Goal: Task Accomplishment & Management: Use online tool/utility

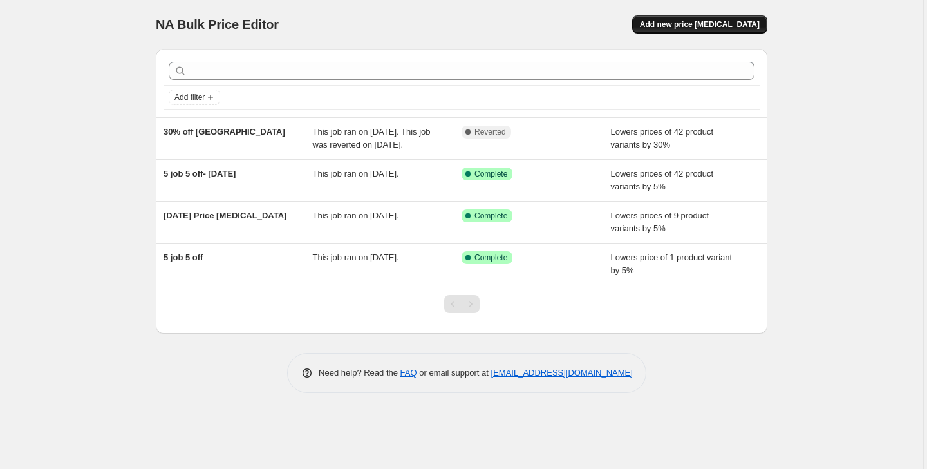
click at [675, 28] on span "Add new price [MEDICAL_DATA]" at bounding box center [700, 24] width 120 height 10
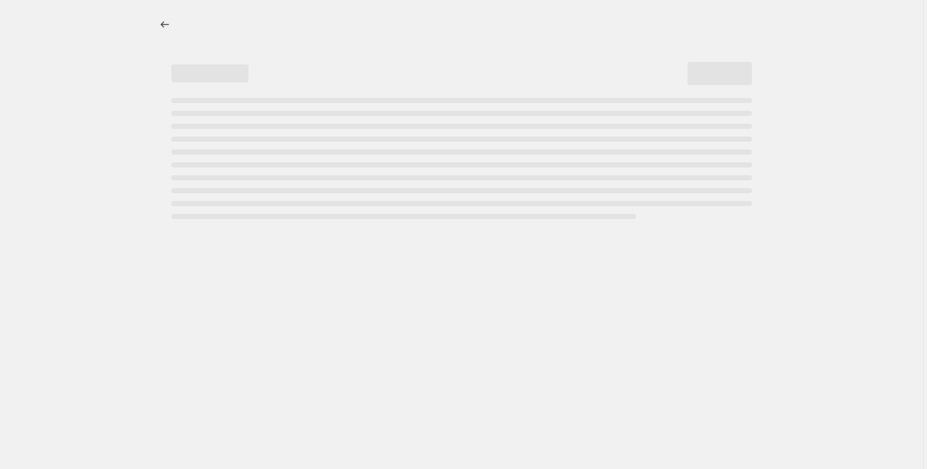
select select "percentage"
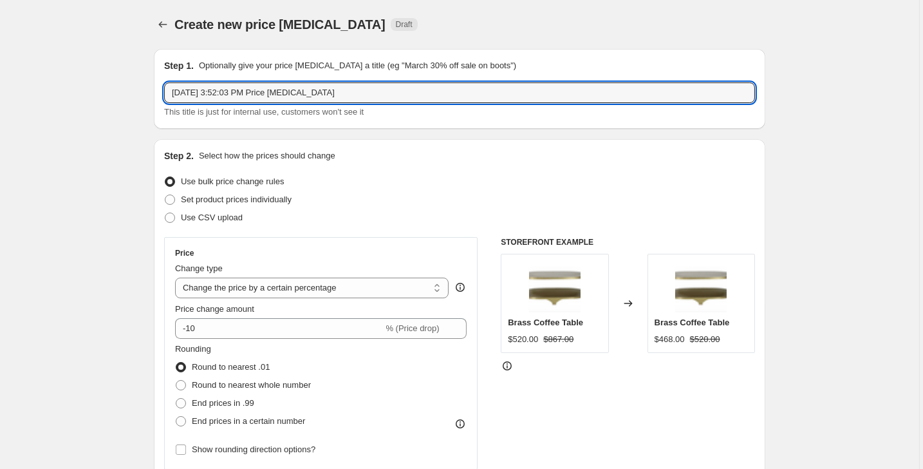
drag, startPoint x: 411, startPoint y: 91, endPoint x: 140, endPoint y: 95, distance: 271.1
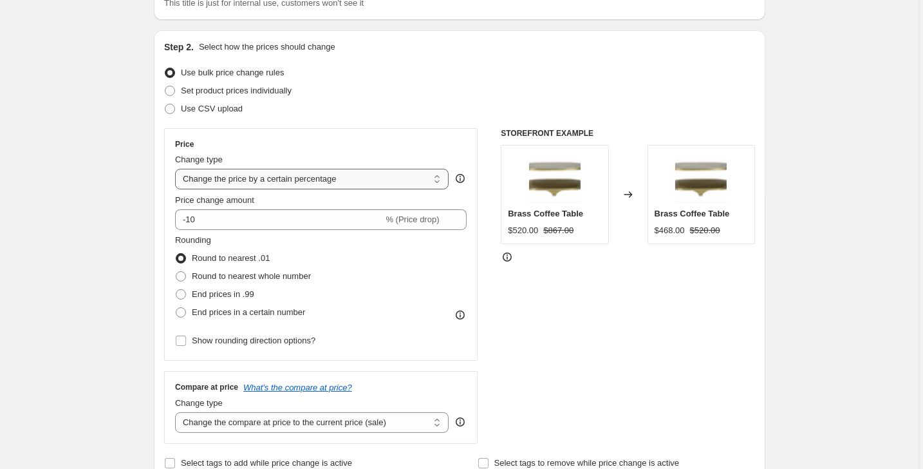
scroll to position [132, 0]
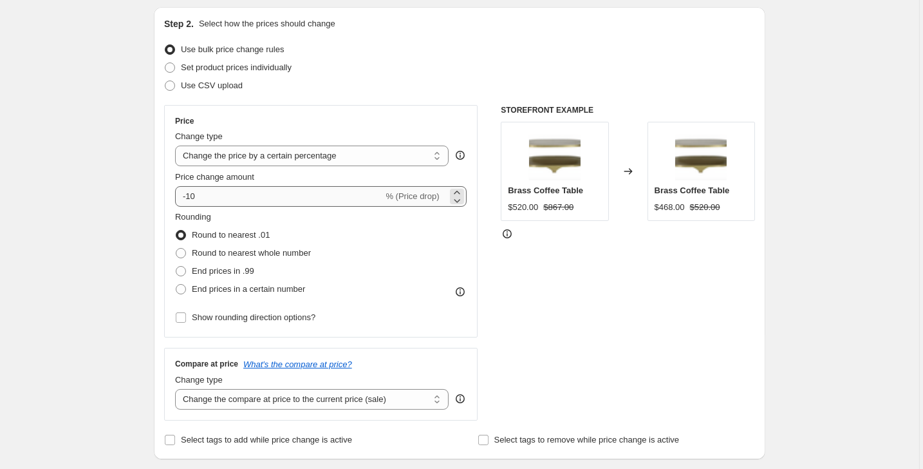
type input "outdoor 20% promo"
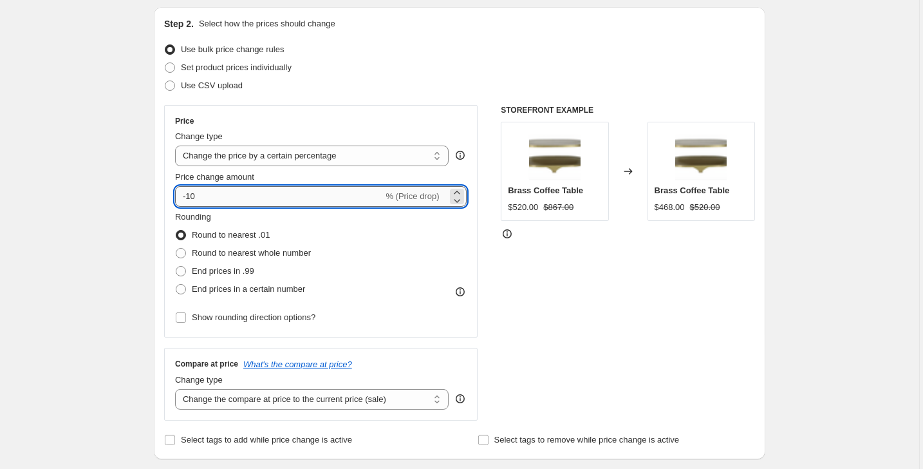
click at [281, 203] on input "-10" at bounding box center [279, 196] width 208 height 21
type input "-1"
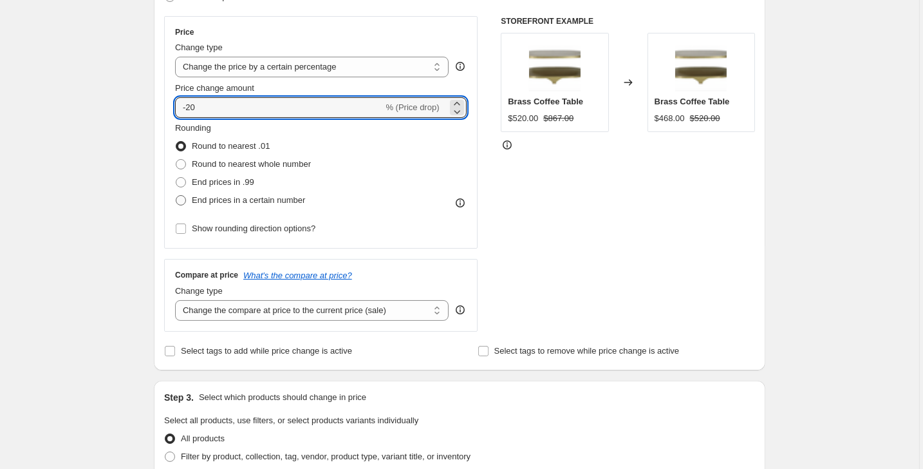
scroll to position [228, 0]
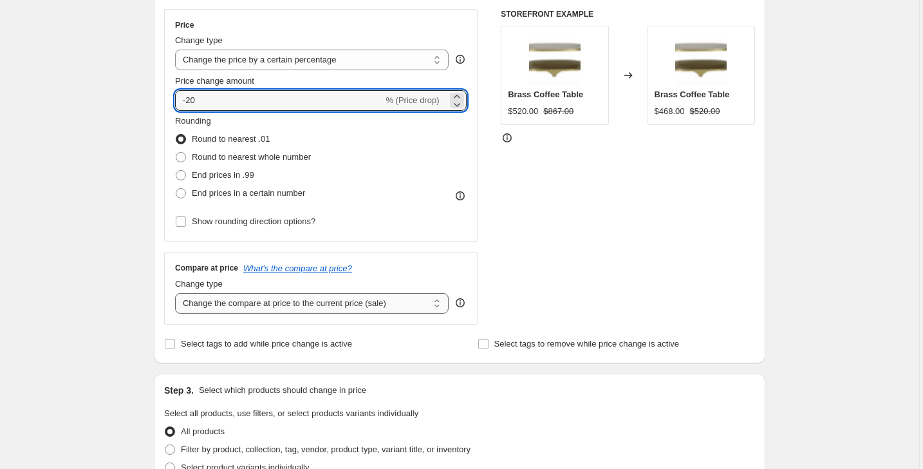
type input "-20"
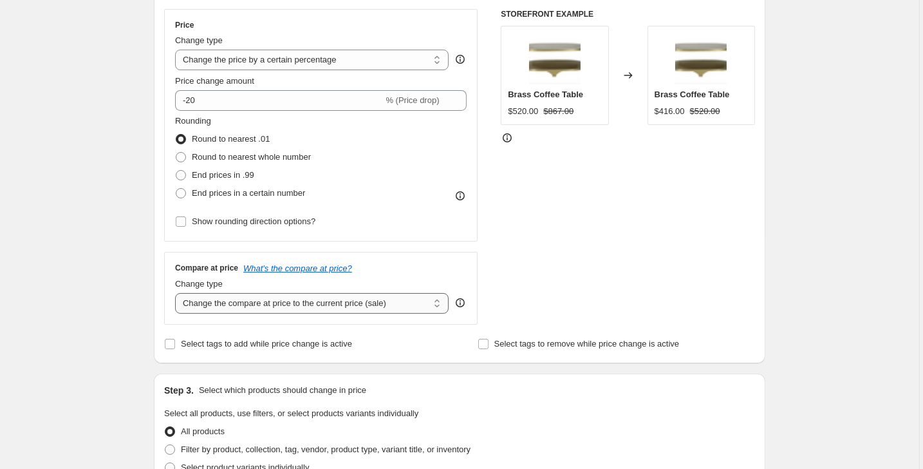
select select "no_change"
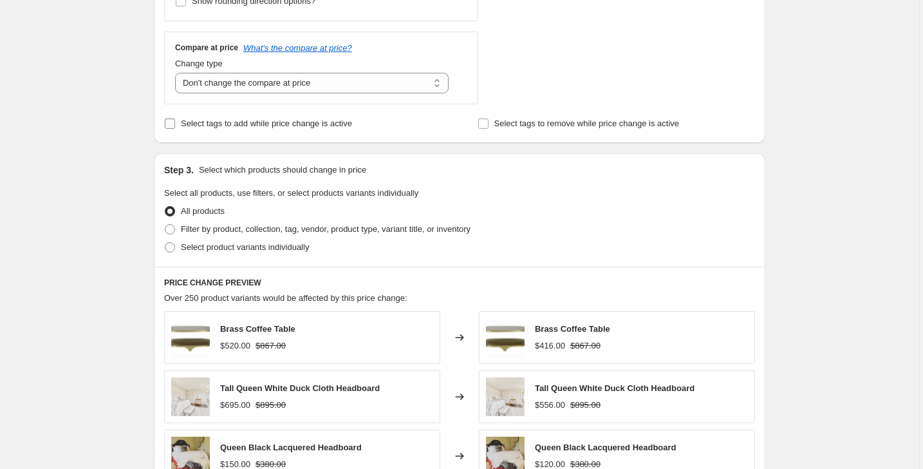
scroll to position [467, 0]
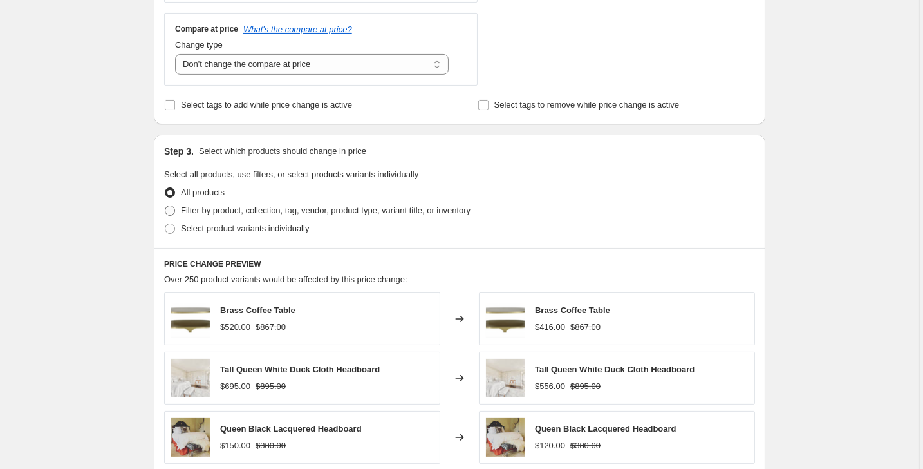
click at [171, 209] on span at bounding box center [170, 210] width 10 height 10
click at [165, 206] on input "Filter by product, collection, tag, vendor, product type, variant title, or inv…" at bounding box center [165, 205] width 1 height 1
radio input "true"
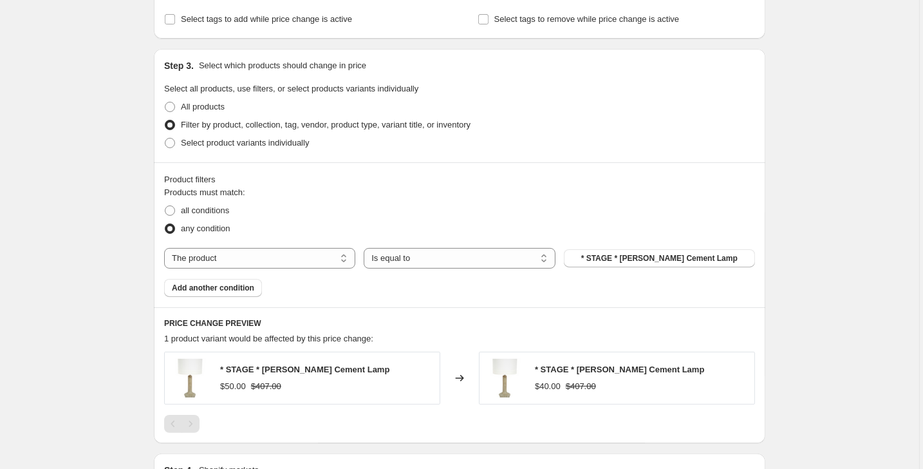
scroll to position [556, 0]
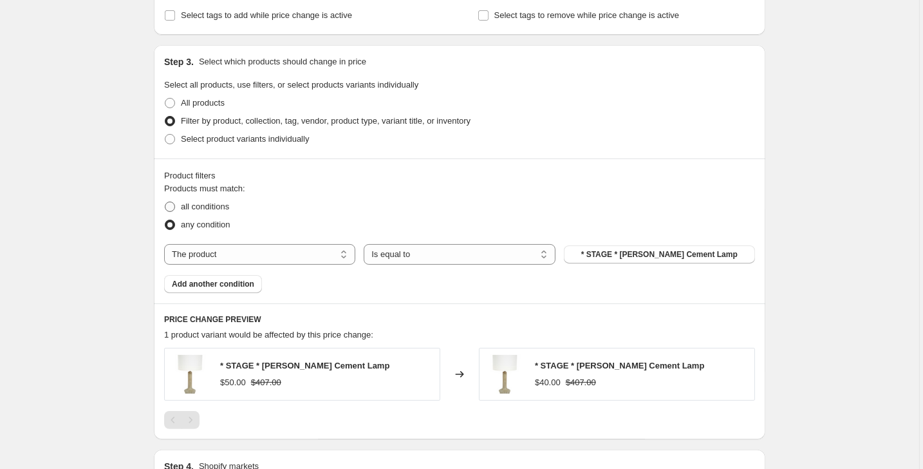
click at [174, 205] on span at bounding box center [170, 207] width 10 height 10
click at [165, 202] on input "all conditions" at bounding box center [165, 202] width 1 height 1
radio input "true"
select select "collection"
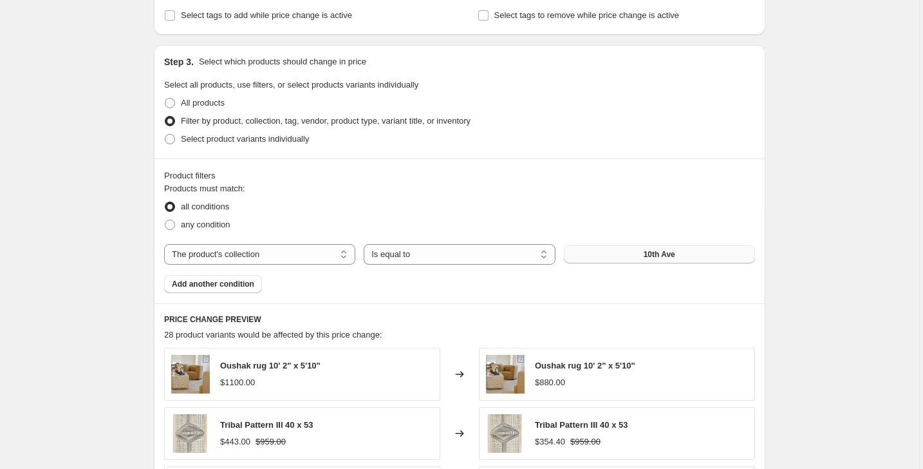
click at [627, 258] on button "10th Ave" at bounding box center [659, 254] width 191 height 18
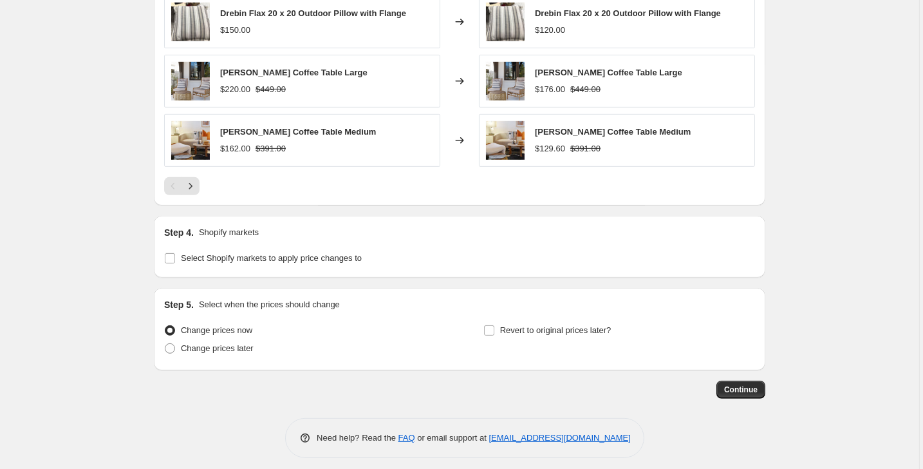
scroll to position [1033, 0]
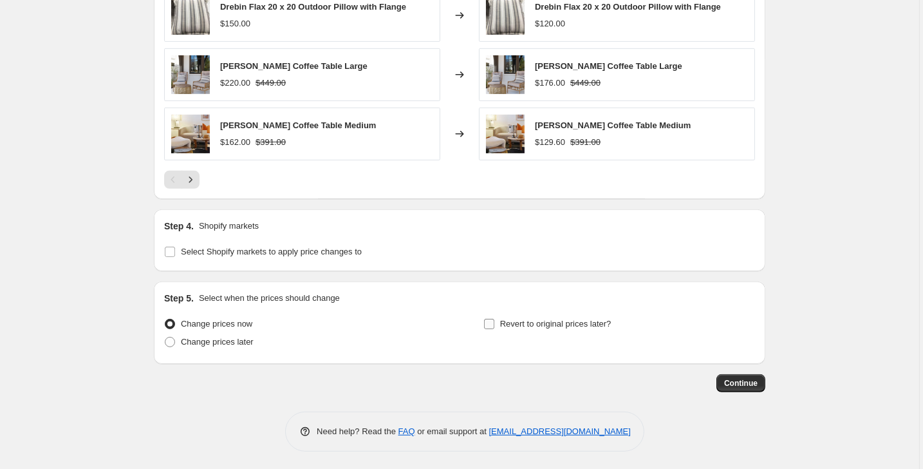
click at [496, 327] on label "Revert to original prices later?" at bounding box center [548, 324] width 128 height 18
click at [494, 327] on input "Revert to original prices later?" at bounding box center [489, 324] width 10 height 10
checkbox input "true"
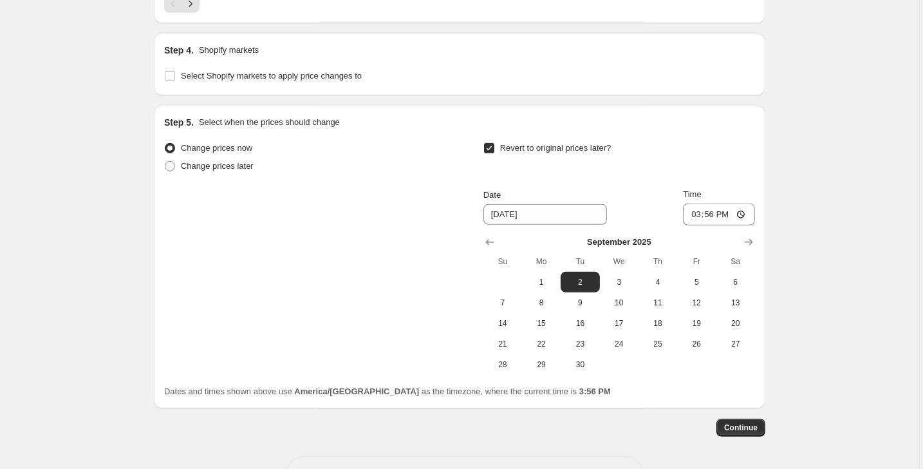
scroll to position [1218, 0]
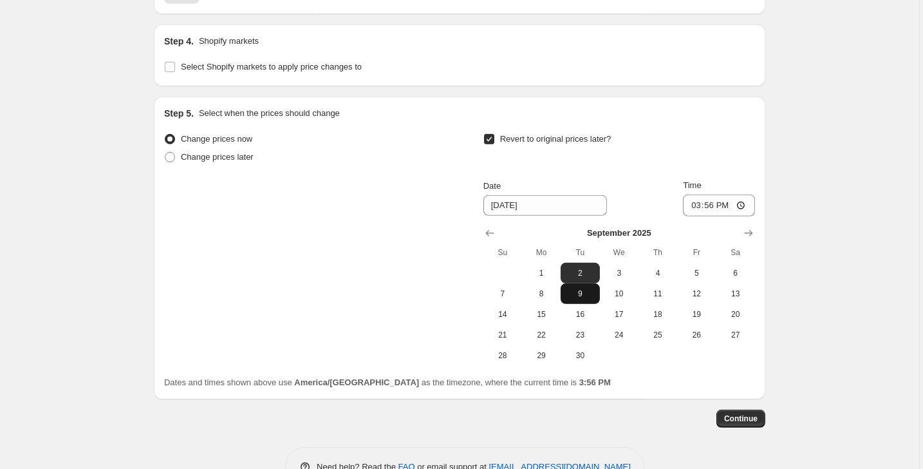
click at [582, 296] on span "9" at bounding box center [580, 293] width 28 height 10
type input "[DATE]"
click at [733, 419] on span "Continue" at bounding box center [740, 418] width 33 height 10
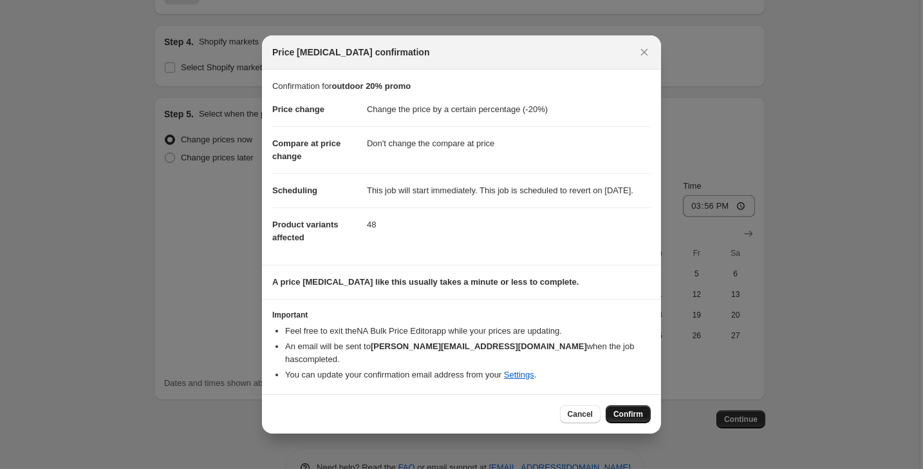
click at [620, 414] on span "Confirm" at bounding box center [629, 414] width 30 height 10
type input "outdoor 20% promo"
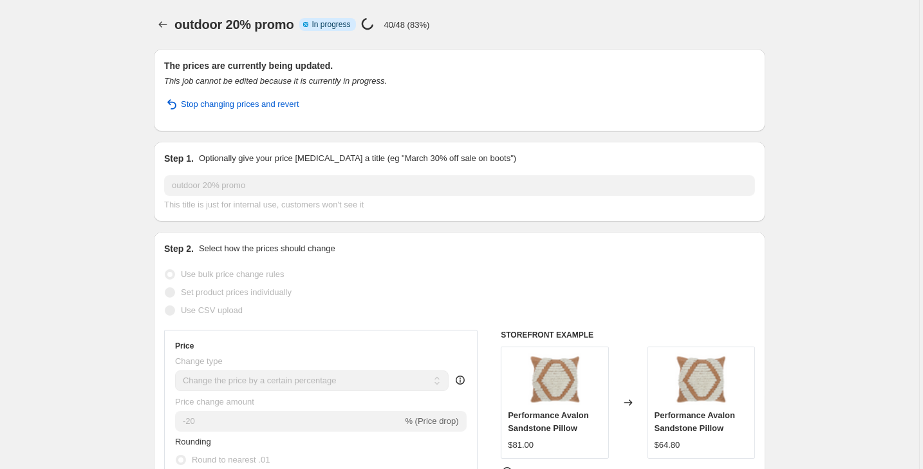
select select "percentage"
select select "no_change"
select select "collection"
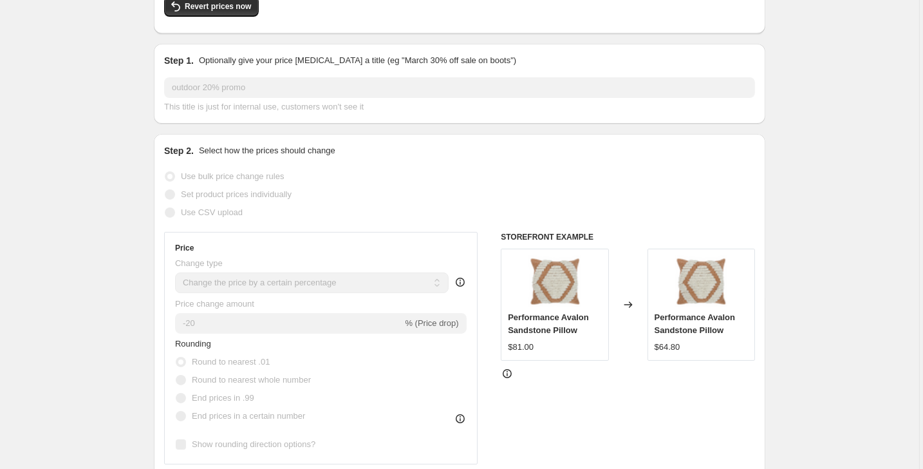
scroll to position [129, 0]
click at [204, 10] on span "Revert prices now" at bounding box center [218, 4] width 66 height 10
checkbox input "false"
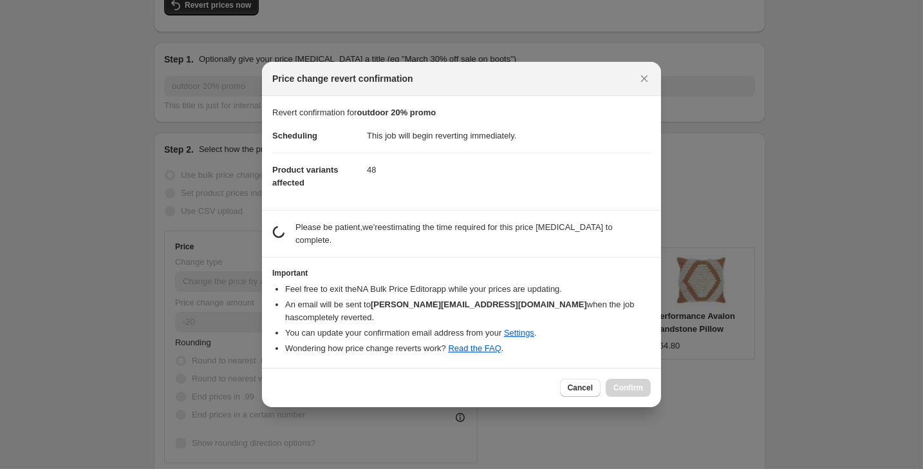
scroll to position [0, 0]
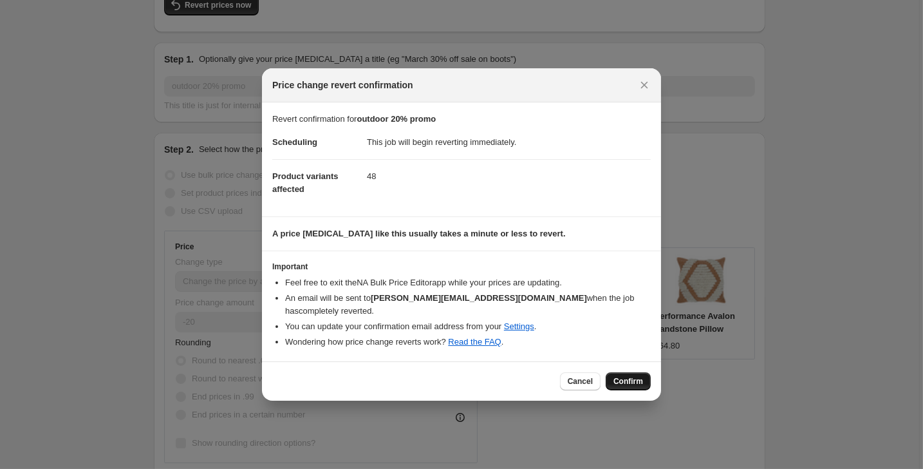
click at [632, 372] on button "Confirm" at bounding box center [628, 381] width 45 height 18
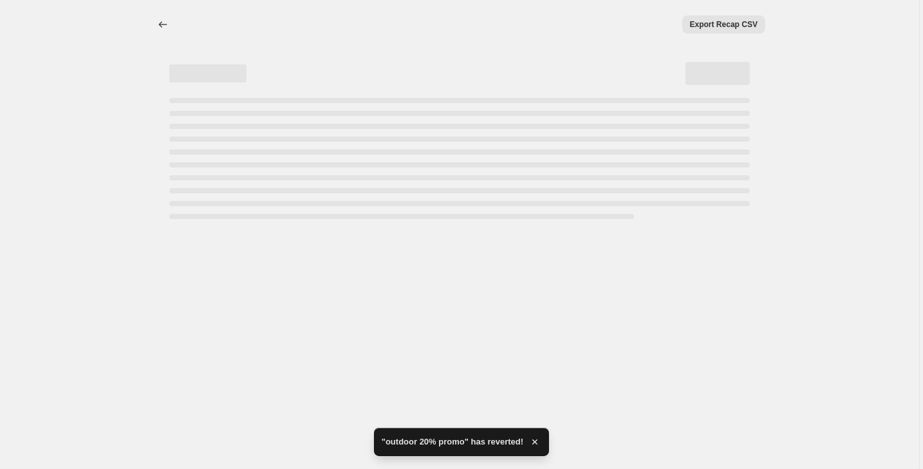
select select "percentage"
select select "no_change"
select select "collection"
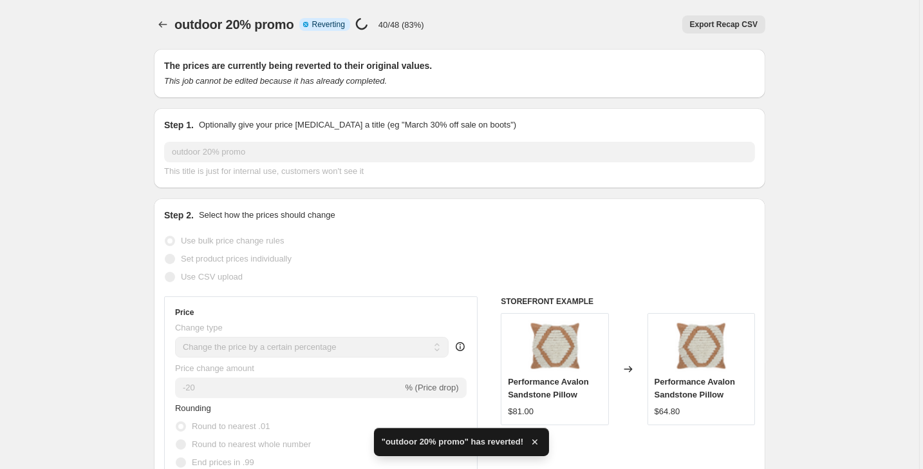
checkbox input "true"
